Goal: Communication & Community: Answer question/provide support

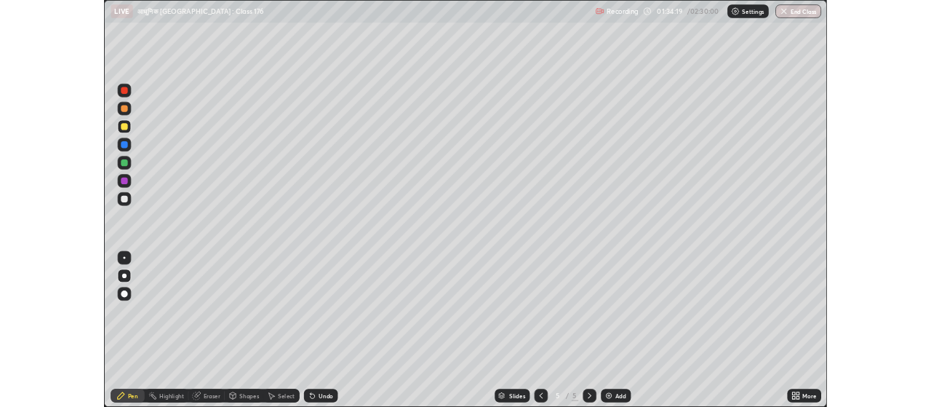
scroll to position [524, 931]
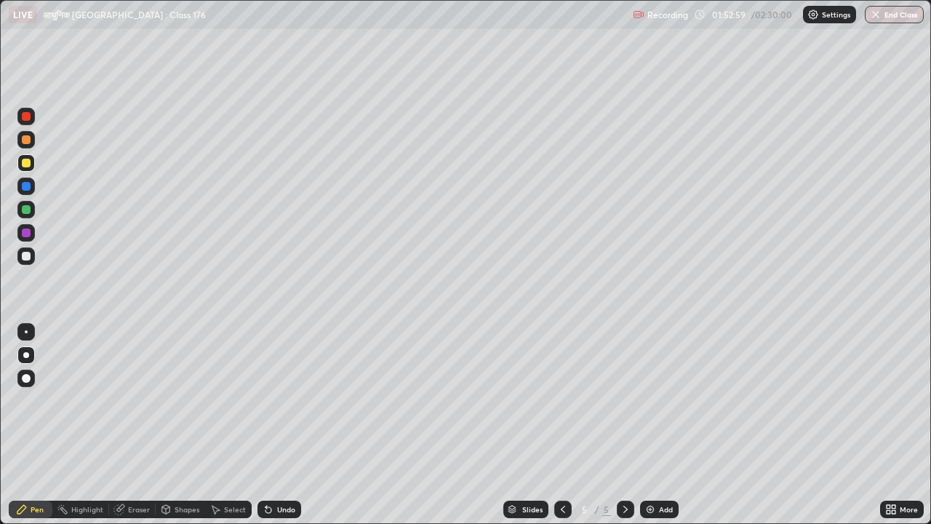
click at [664, 506] on div "Add" at bounding box center [666, 509] width 14 height 7
click at [562, 506] on icon at bounding box center [563, 510] width 12 height 12
click at [667, 509] on div "Add" at bounding box center [666, 509] width 14 height 7
click at [661, 507] on div "Add" at bounding box center [666, 509] width 14 height 7
click at [903, 15] on button "End Class" at bounding box center [894, 14] width 59 height 17
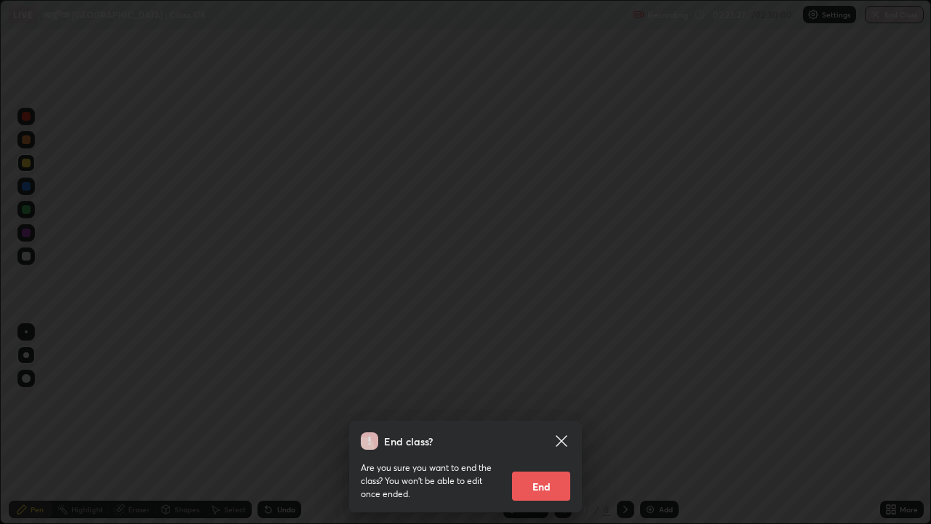
click at [562, 487] on button "End" at bounding box center [541, 485] width 58 height 29
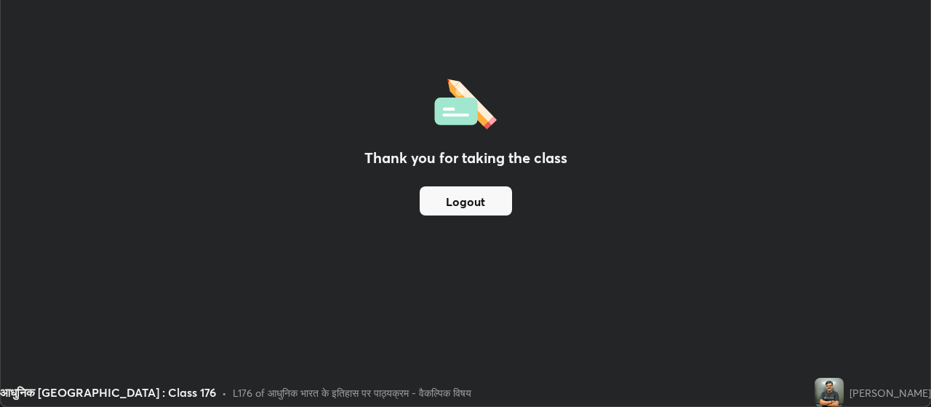
scroll to position [72355, 71831]
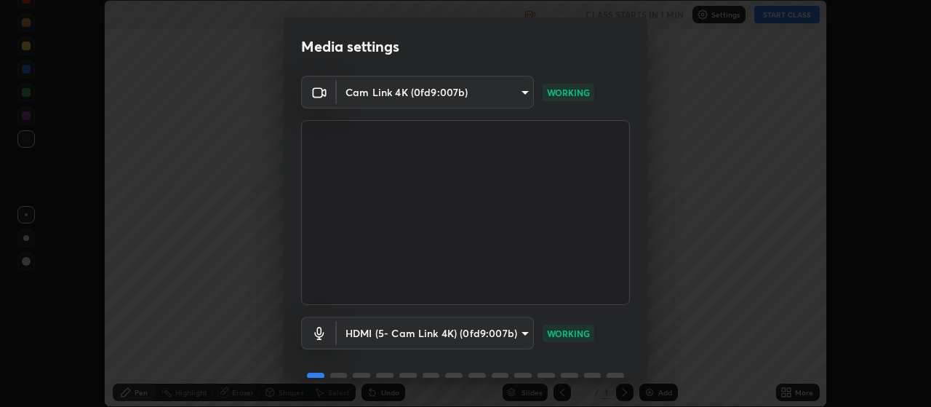
scroll to position [71, 0]
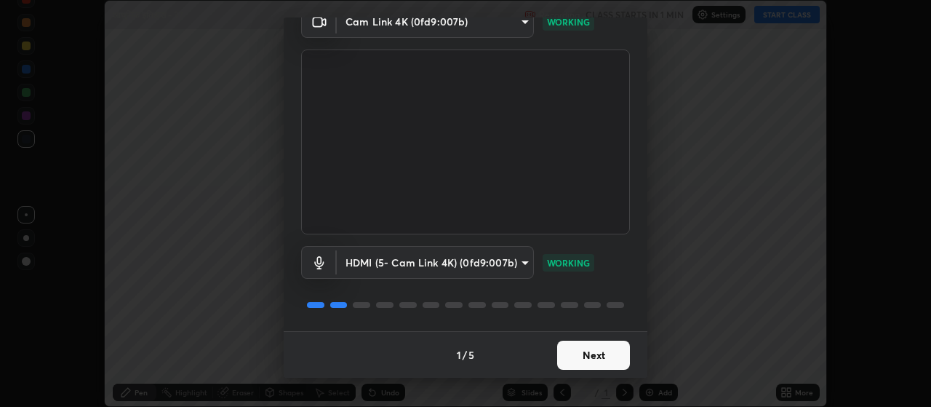
click at [596, 358] on button "Next" at bounding box center [593, 355] width 73 height 29
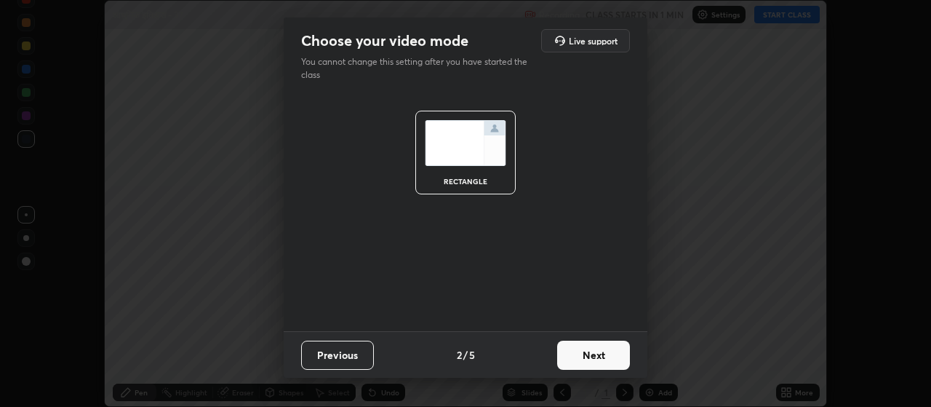
scroll to position [0, 0]
click at [602, 361] on button "Next" at bounding box center [593, 355] width 73 height 29
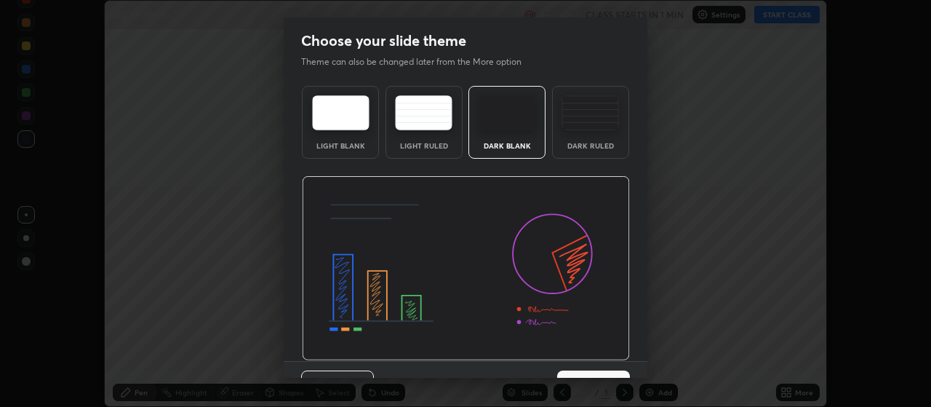
scroll to position [30, 0]
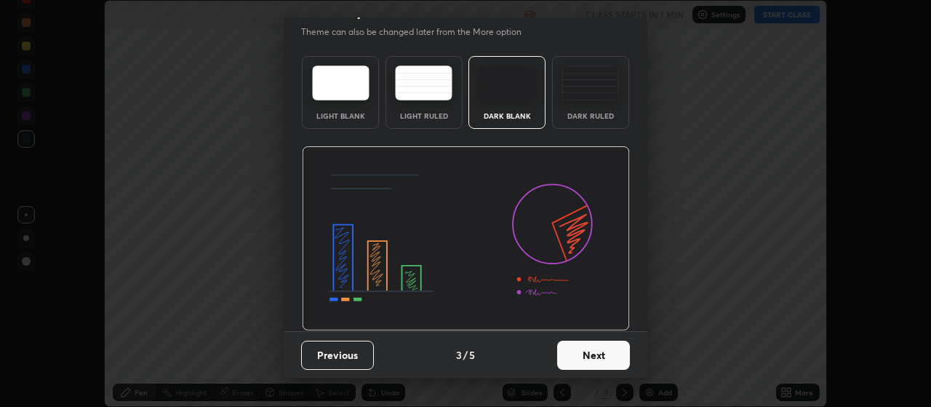
click at [605, 362] on button "Next" at bounding box center [593, 355] width 73 height 29
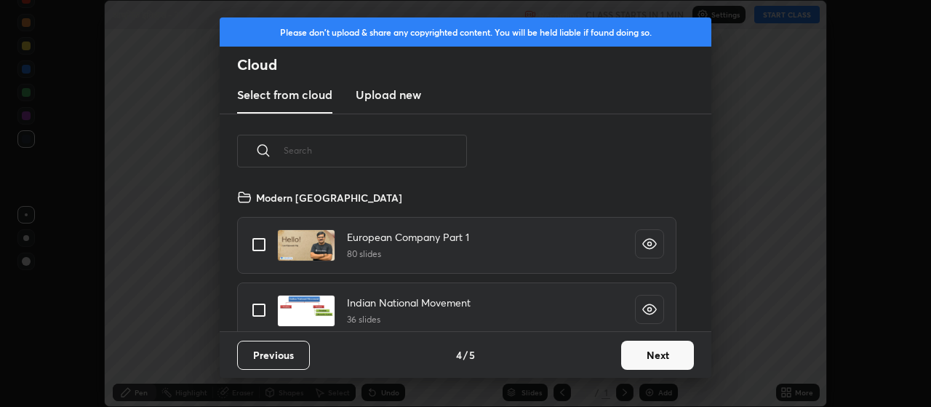
scroll to position [143, 467]
click at [656, 364] on button "Next" at bounding box center [657, 355] width 73 height 29
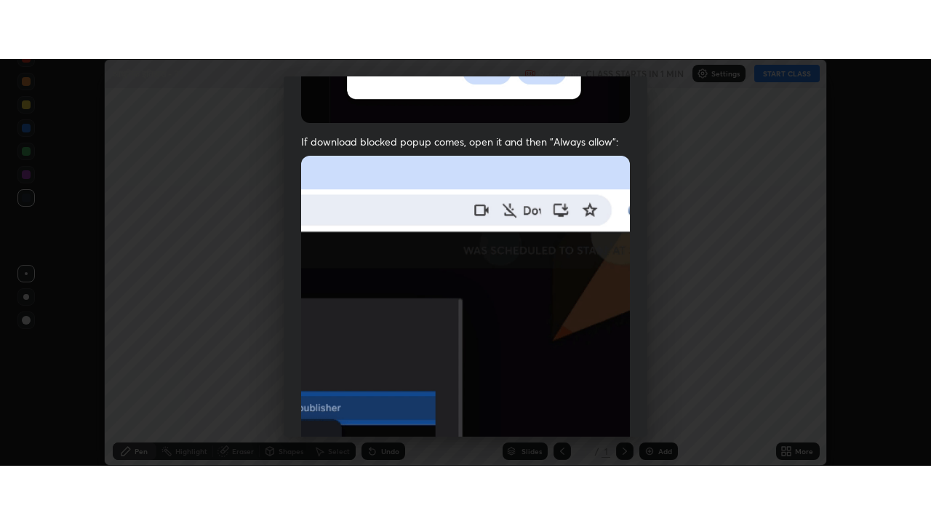
scroll to position [367, 0]
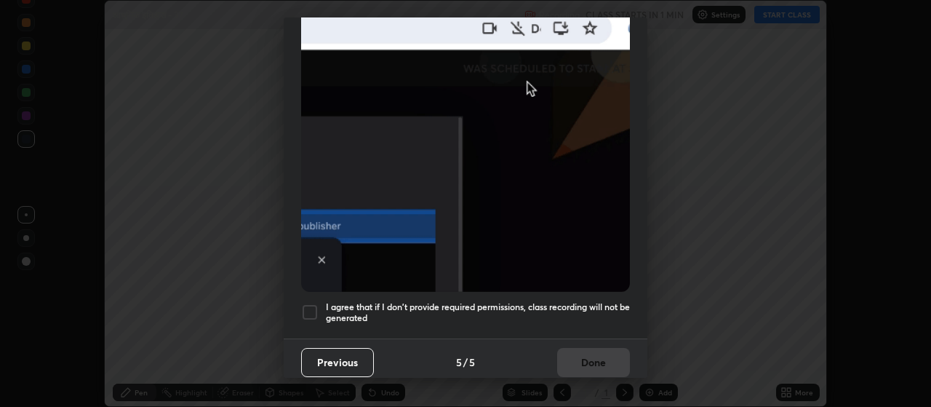
click at [314, 305] on div at bounding box center [309, 311] width 17 height 17
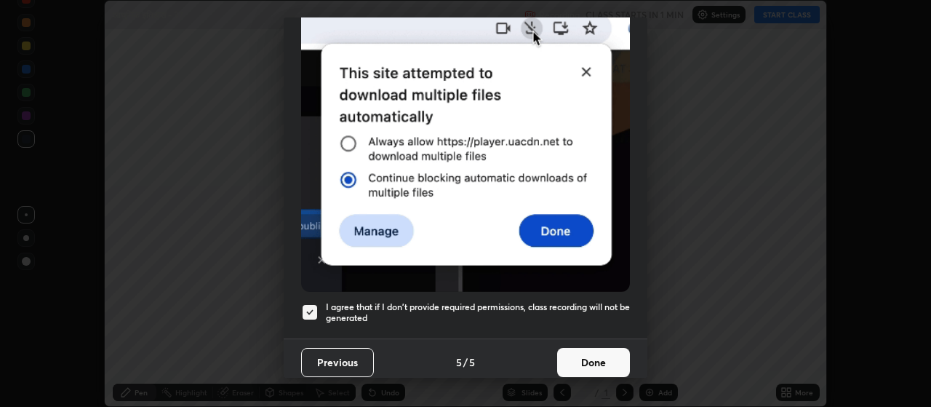
click at [584, 351] on button "Done" at bounding box center [593, 362] width 73 height 29
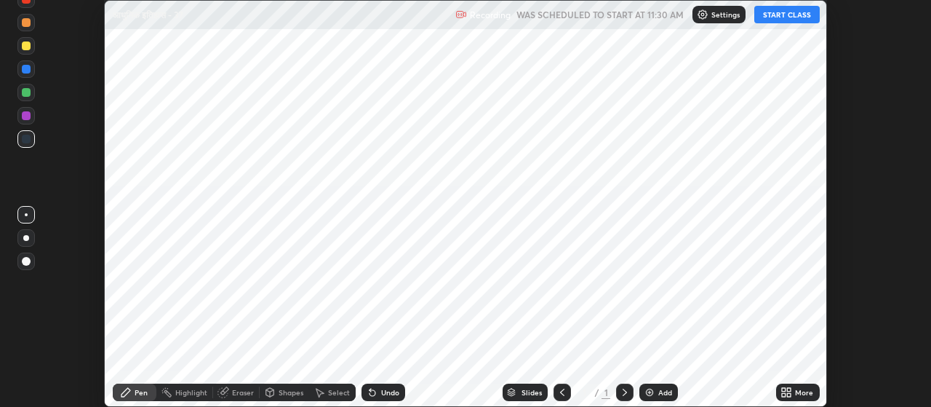
click at [653, 396] on img at bounding box center [650, 392] width 12 height 12
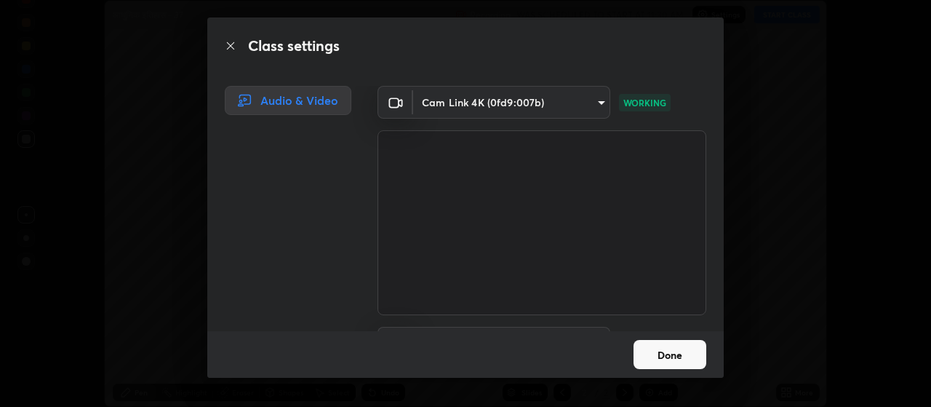
click at [0, 370] on div "Class settings Audio & Video Cam Link 4K (0fd9:007b) 301470ac8b09fd17c43f860365…" at bounding box center [465, 203] width 931 height 407
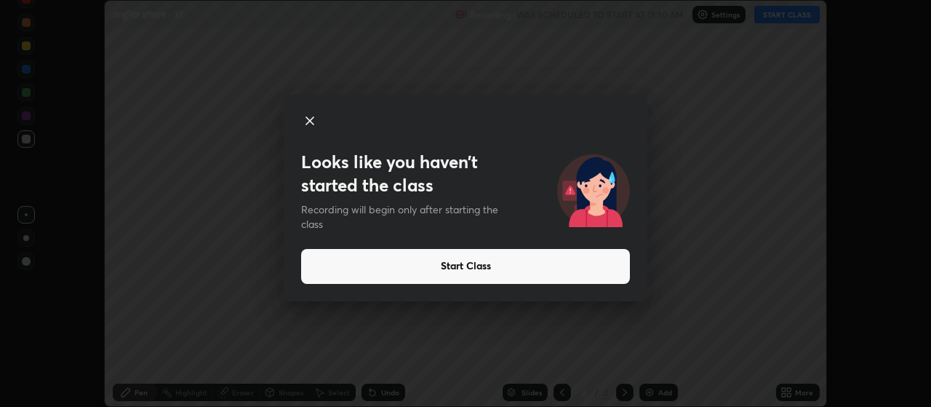
click at [313, 120] on icon at bounding box center [309, 120] width 17 height 17
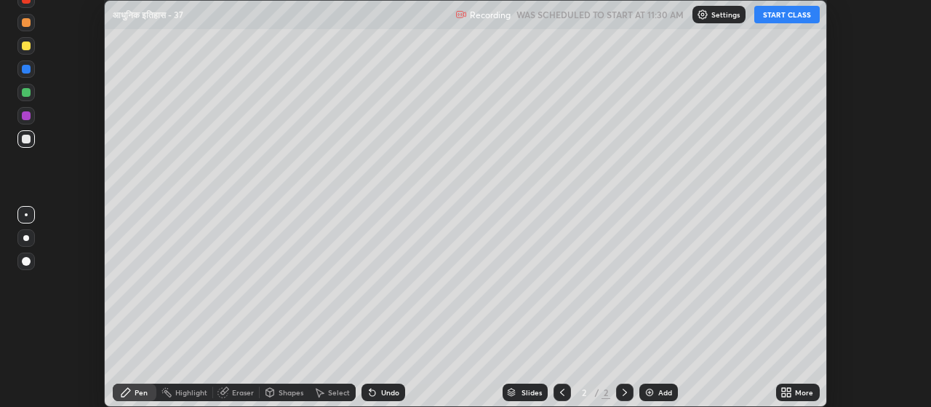
click at [795, 397] on div "More" at bounding box center [798, 391] width 44 height 17
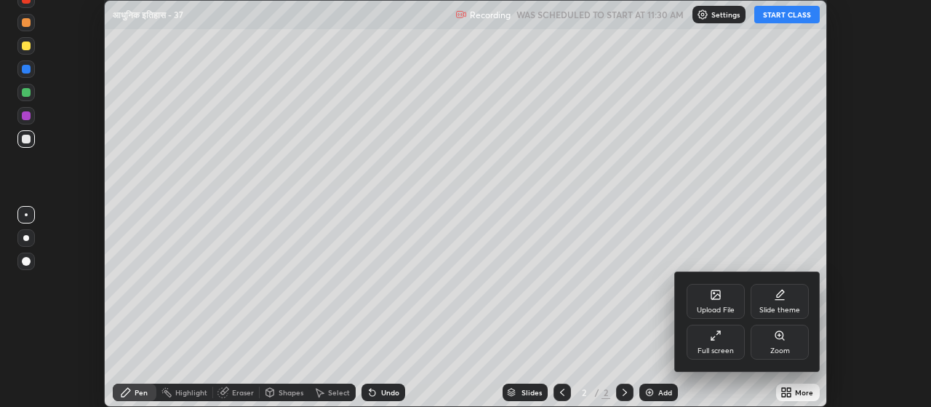
click at [723, 352] on div "Full screen" at bounding box center [716, 350] width 36 height 7
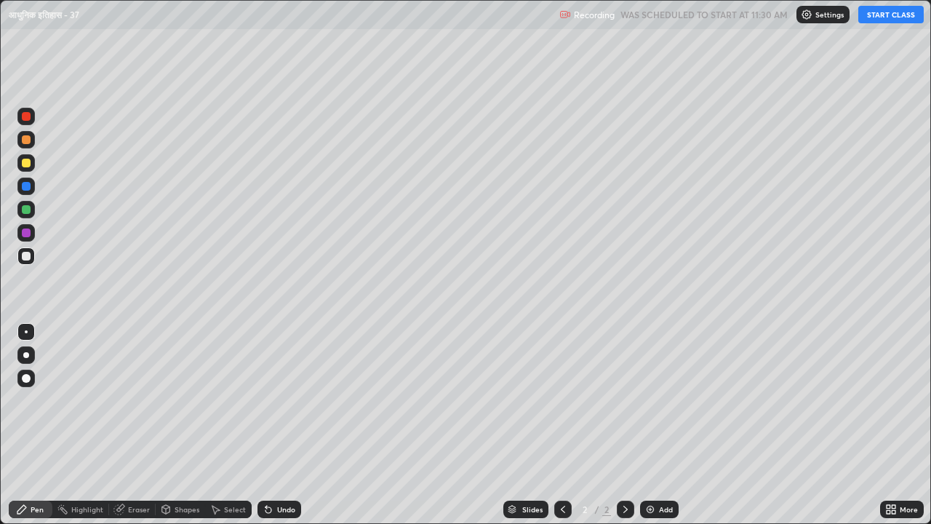
scroll to position [524, 931]
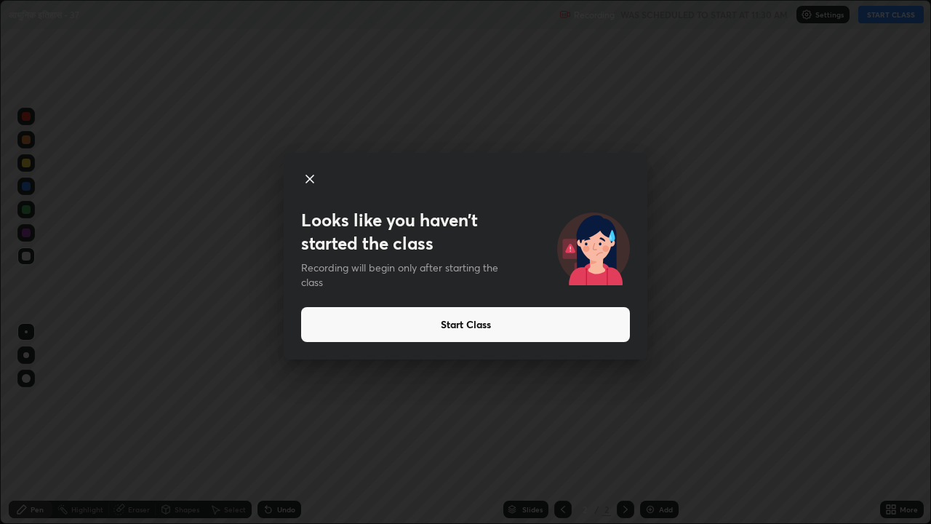
click at [381, 322] on button "Start Class" at bounding box center [465, 324] width 329 height 35
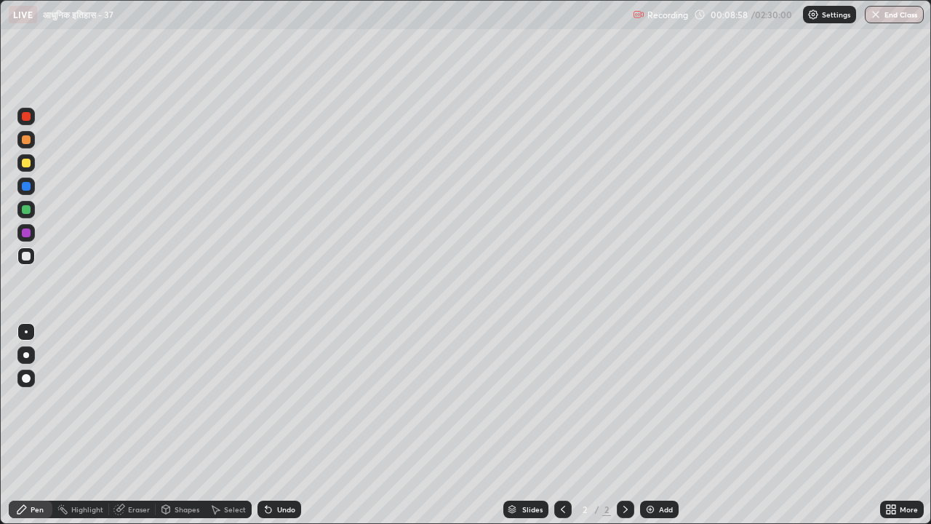
click at [28, 355] on div at bounding box center [26, 355] width 6 height 6
click at [26, 164] on div at bounding box center [26, 163] width 9 height 9
click at [665, 406] on div "Add" at bounding box center [666, 509] width 14 height 7
click at [136, 406] on div "Eraser" at bounding box center [139, 509] width 22 height 7
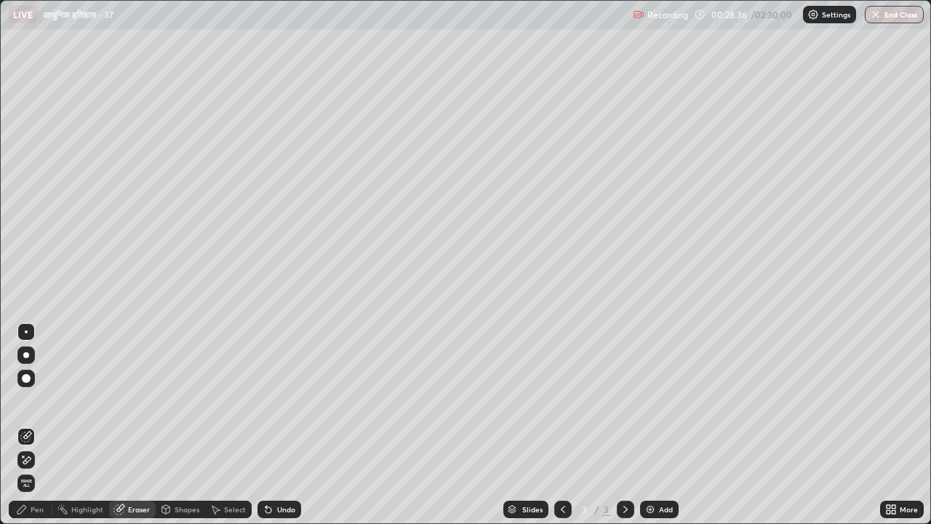
click at [34, 406] on div "Pen" at bounding box center [37, 509] width 13 height 7
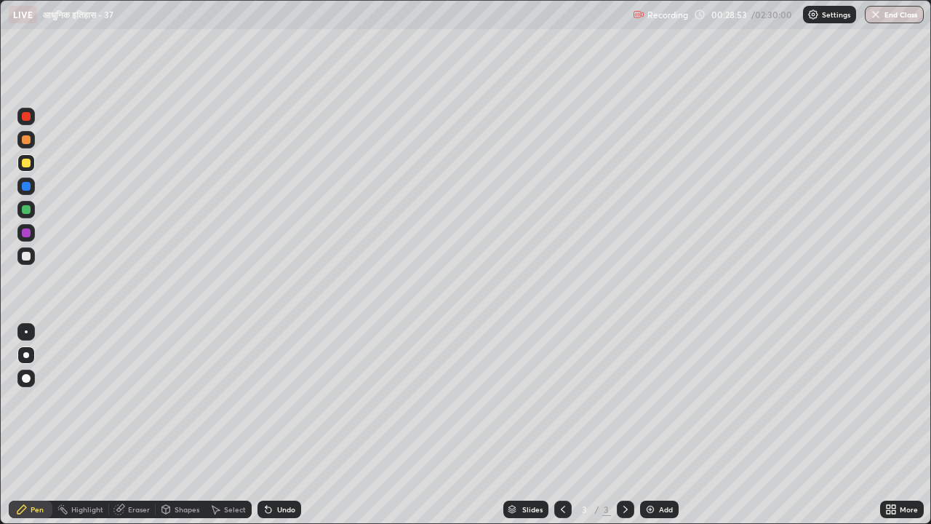
click at [143, 406] on div "Eraser" at bounding box center [139, 509] width 22 height 7
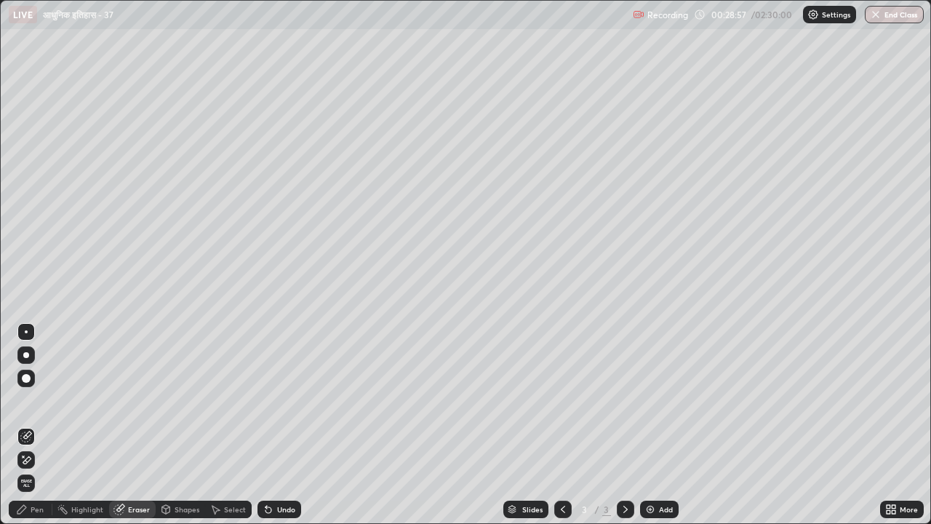
click at [41, 406] on div "Pen" at bounding box center [37, 509] width 13 height 7
